Goal: Transaction & Acquisition: Book appointment/travel/reservation

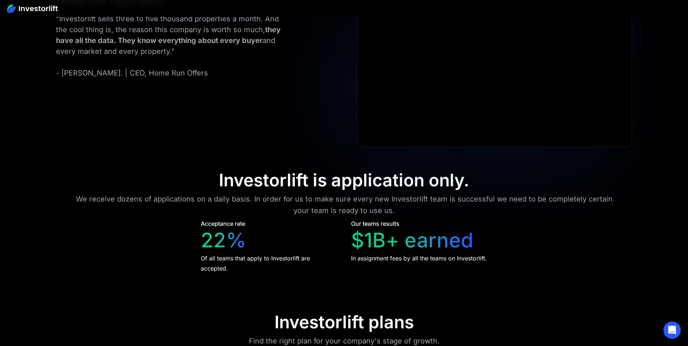
scroll to position [2980, 0]
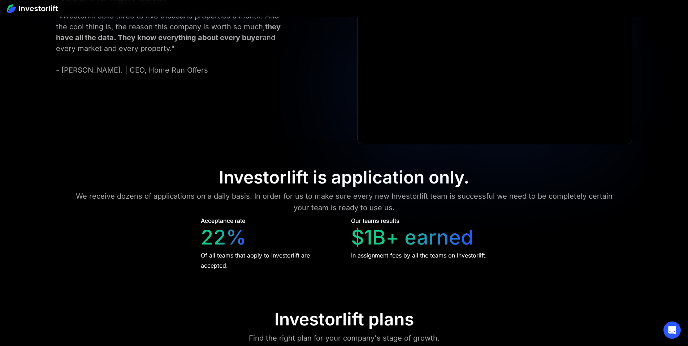
drag, startPoint x: 140, startPoint y: 43, endPoint x: 140, endPoint y: 50, distance: 7.2
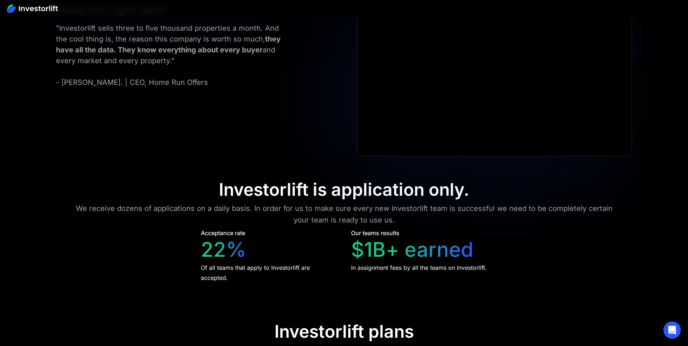
scroll to position [3088, 0]
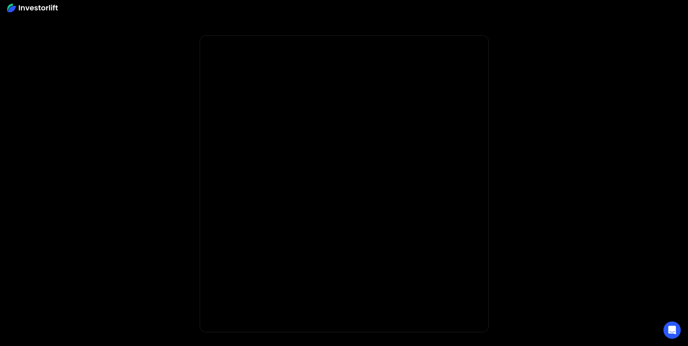
scroll to position [1, 0]
click at [127, 168] on body "**********" at bounding box center [344, 215] width 688 height 432
click at [49, 9] on img at bounding box center [32, 8] width 51 height 9
click at [51, 10] on img at bounding box center [32, 8] width 51 height 9
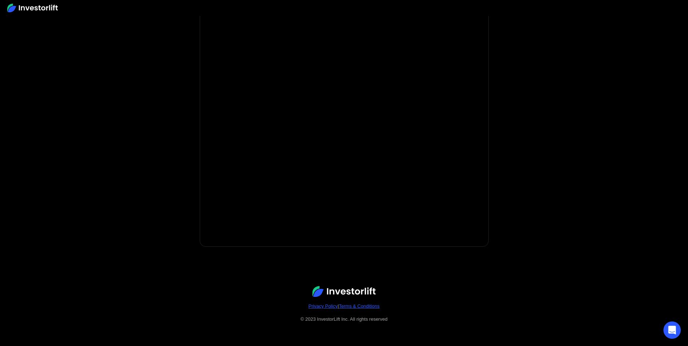
click at [51, 10] on img at bounding box center [32, 8] width 51 height 9
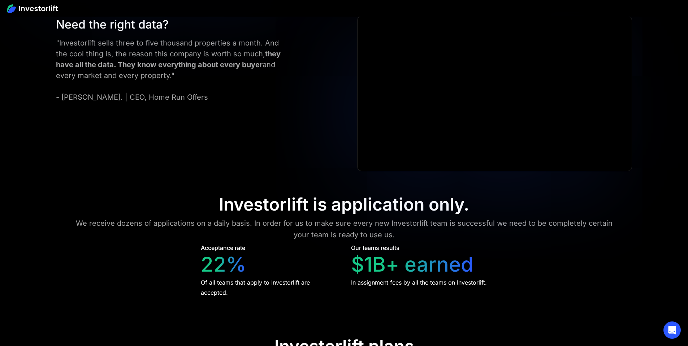
scroll to position [2784, 0]
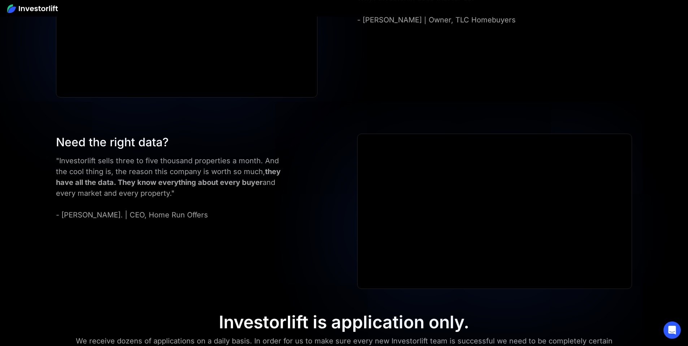
scroll to position [2850, 0]
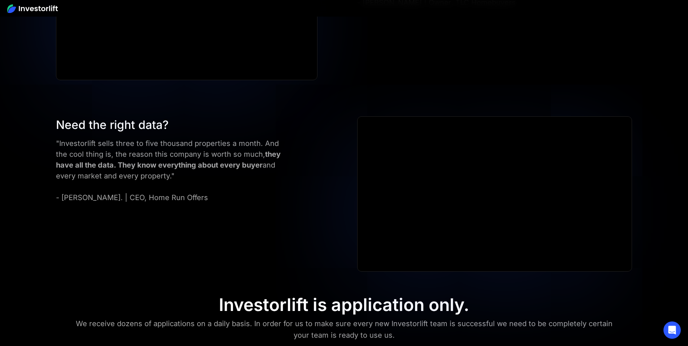
scroll to position [3088, 0]
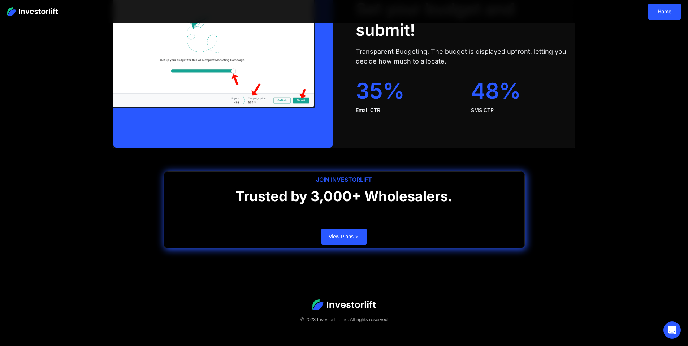
scroll to position [1452, 0]
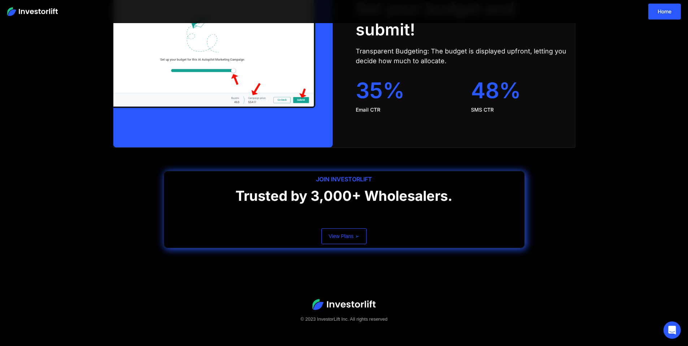
click at [359, 236] on link "View Plans ➢" at bounding box center [344, 236] width 45 height 16
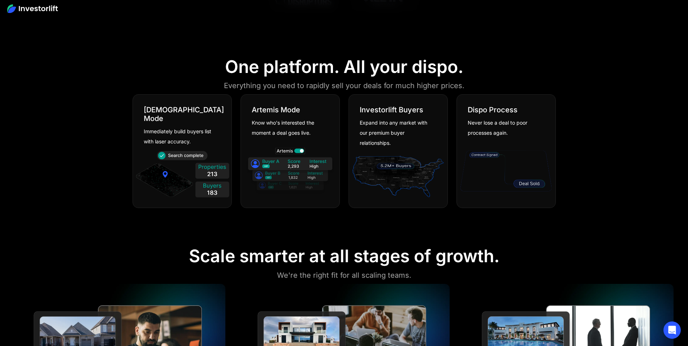
scroll to position [417, 0]
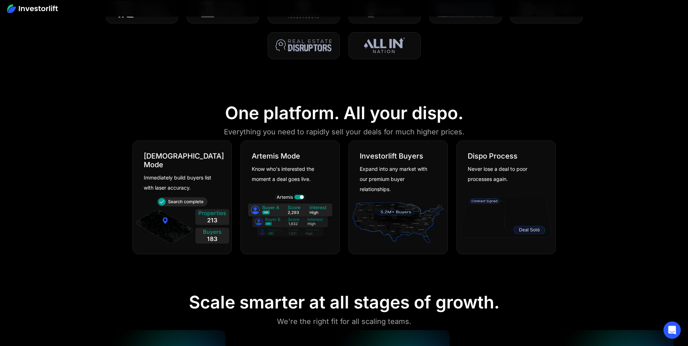
click at [531, 232] on img at bounding box center [506, 216] width 95 height 51
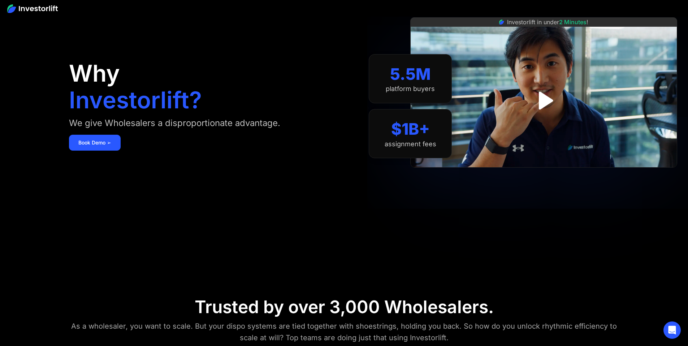
scroll to position [0, 0]
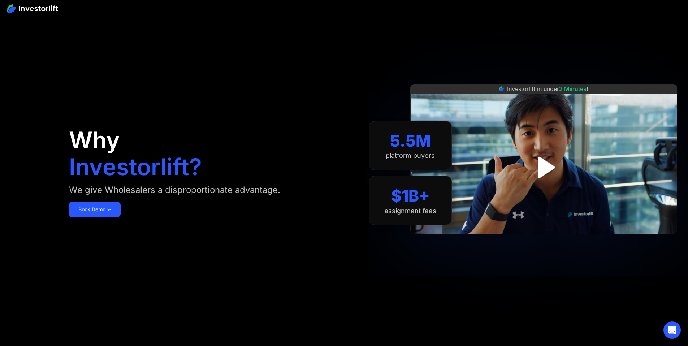
click at [380, 192] on div "$1B+ assignment fees" at bounding box center [410, 200] width 83 height 49
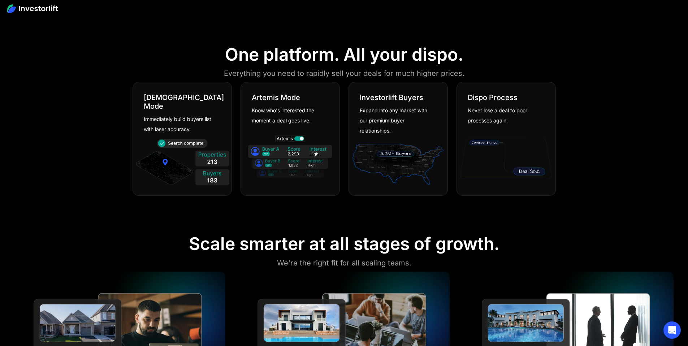
scroll to position [689, 0]
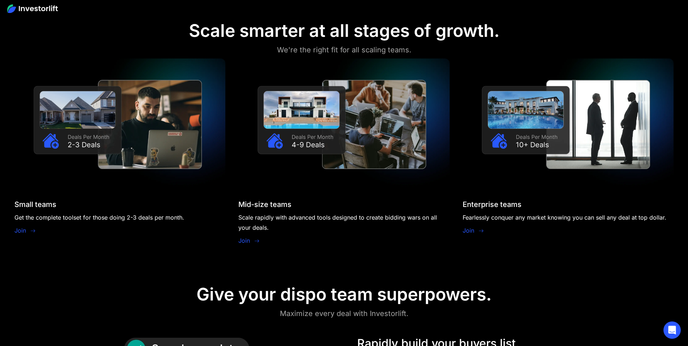
click at [26, 226] on link "Join" at bounding box center [20, 230] width 12 height 9
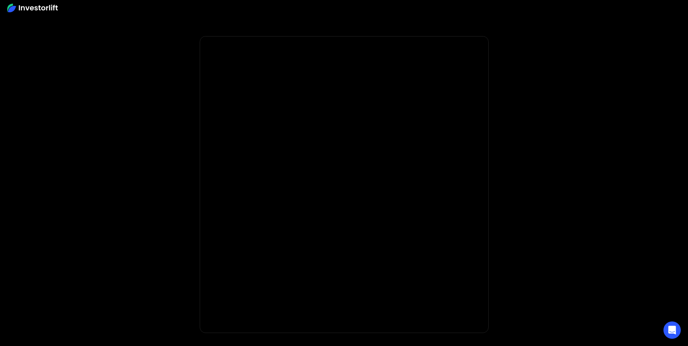
click at [45, 7] on img at bounding box center [32, 8] width 51 height 9
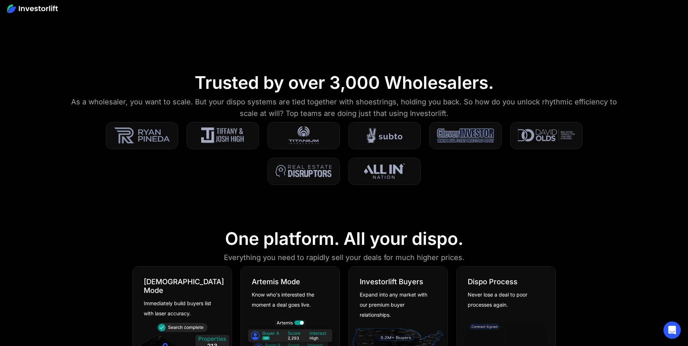
scroll to position [230, 0]
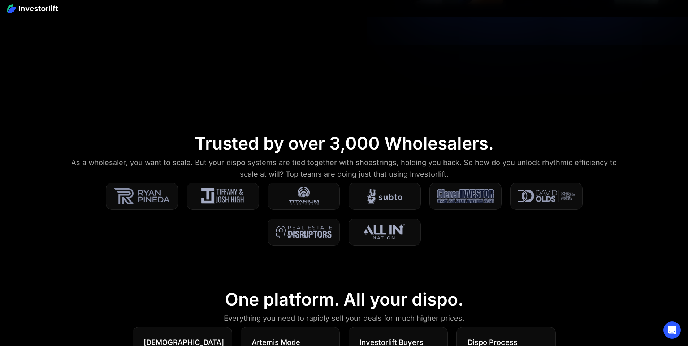
click at [170, 205] on img at bounding box center [142, 196] width 56 height 18
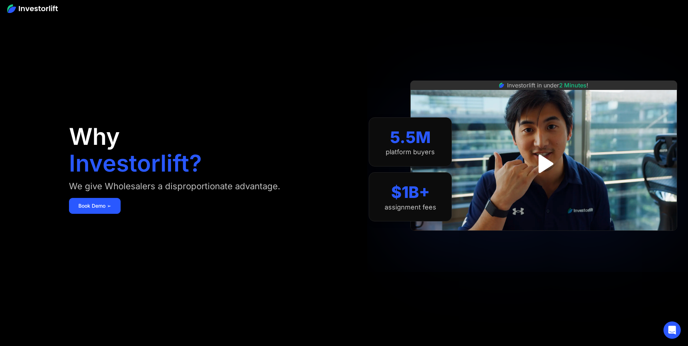
scroll to position [0, 0]
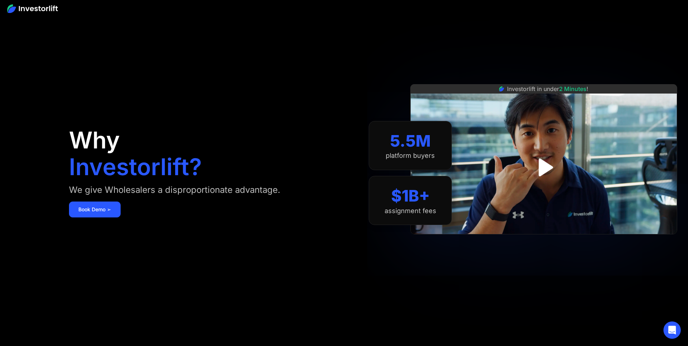
click at [44, 11] on img at bounding box center [32, 8] width 51 height 9
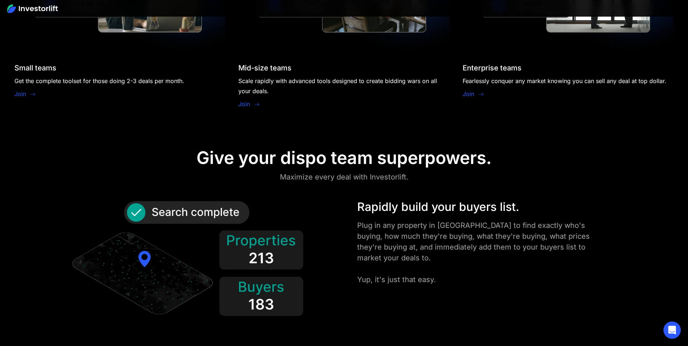
scroll to position [877, 0]
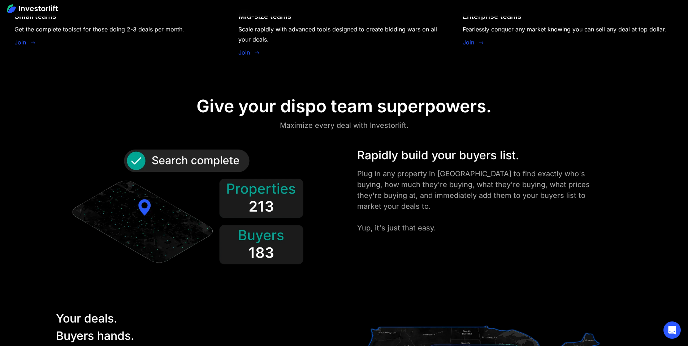
click at [218, 147] on img at bounding box center [187, 210] width 236 height 127
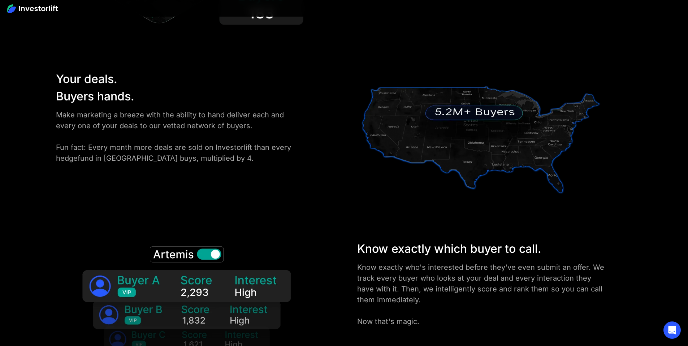
click at [236, 240] on img at bounding box center [187, 303] width 236 height 127
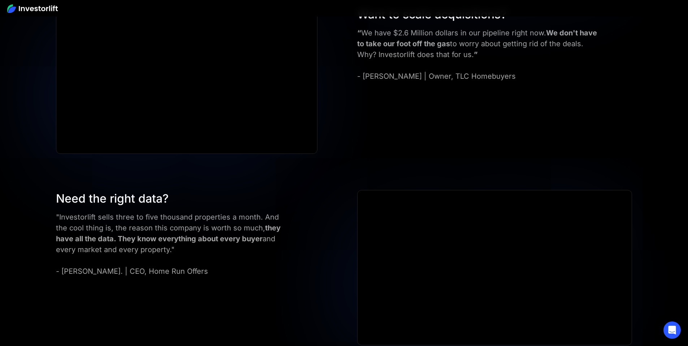
scroll to position [2927, 0]
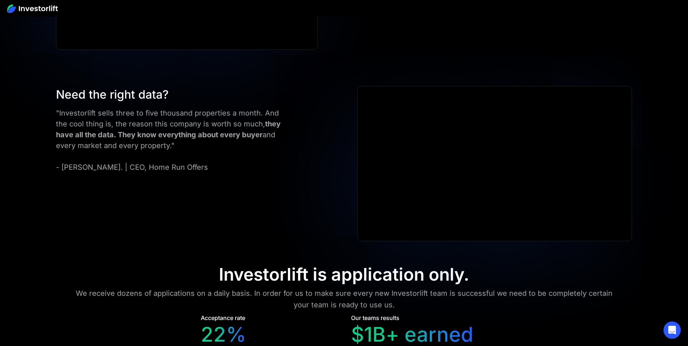
scroll to position [2813, 0]
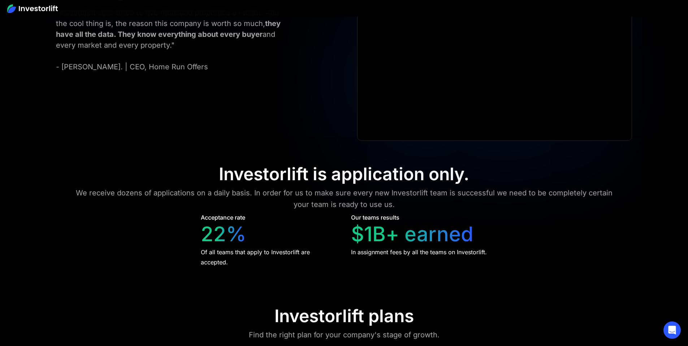
scroll to position [3045, 0]
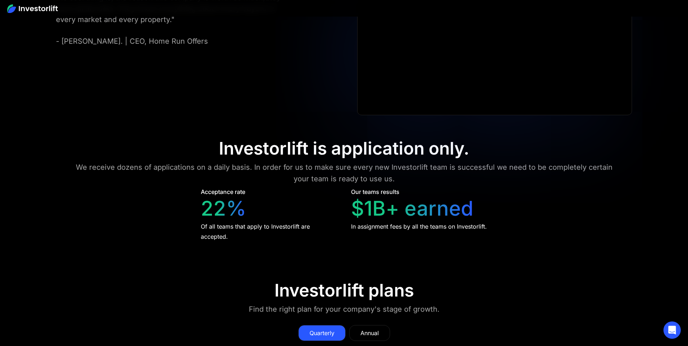
scroll to position [2967, 0]
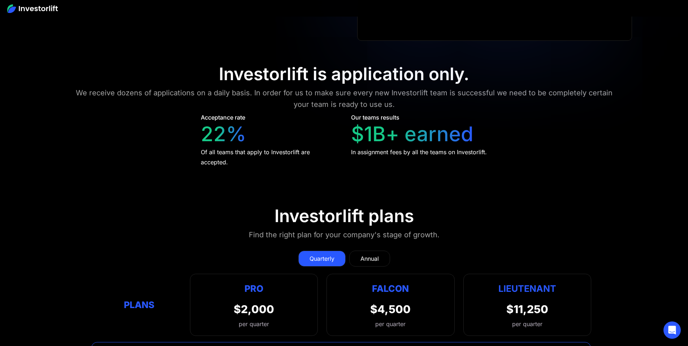
scroll to position [3088, 0]
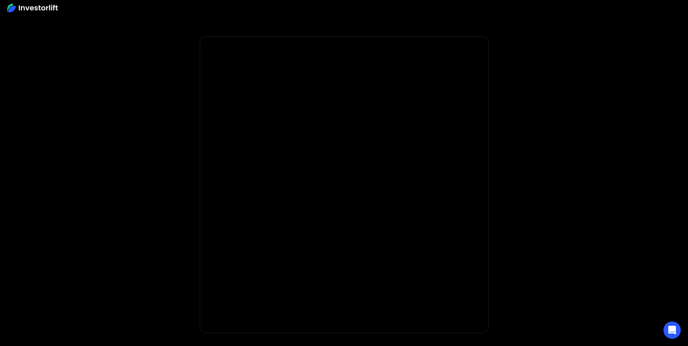
click at [44, 10] on img at bounding box center [32, 8] width 51 height 9
click at [38, 7] on img at bounding box center [32, 8] width 51 height 9
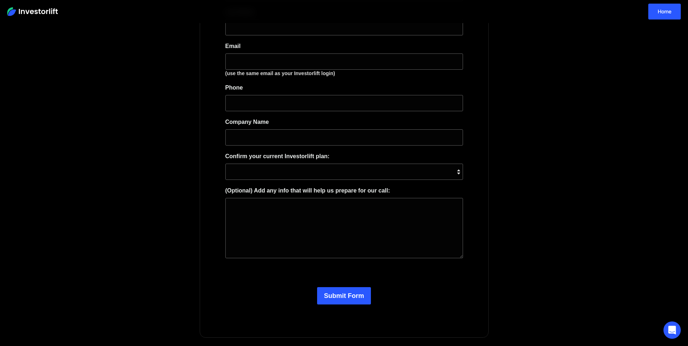
scroll to position [132, 0]
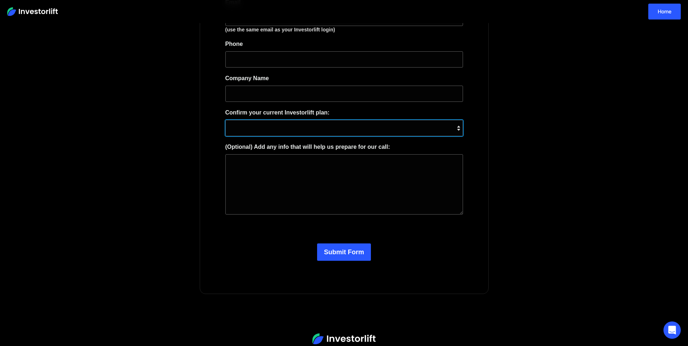
click at [456, 130] on select "**********" at bounding box center [344, 128] width 238 height 16
